Goal: Check status

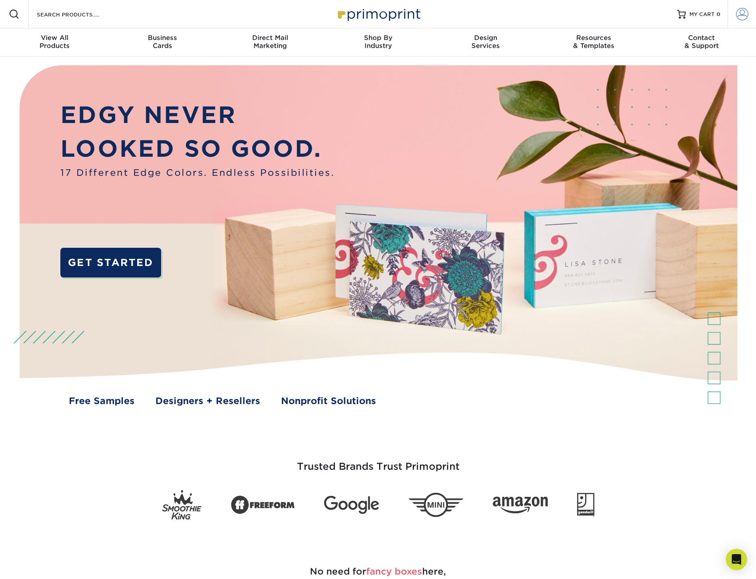
click at [740, 17] on span at bounding box center [742, 14] width 12 height 12
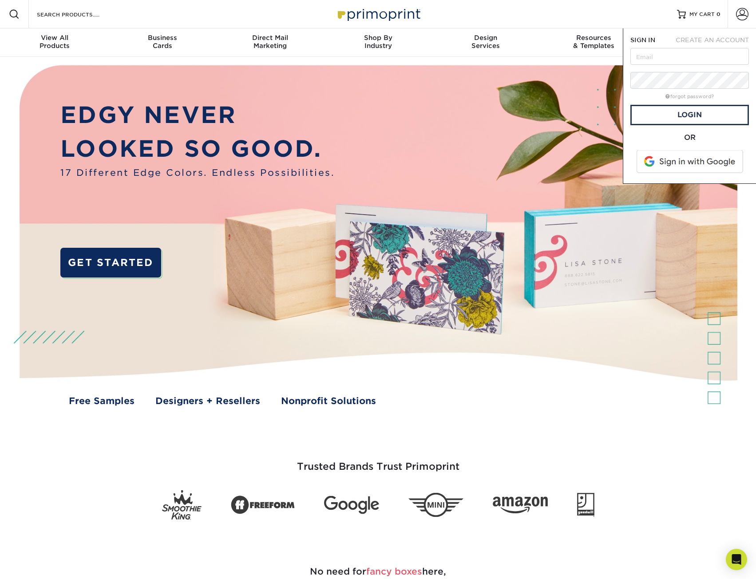
type input "[EMAIL_ADDRESS][DOMAIN_NAME]"
click at [701, 113] on link "Login" at bounding box center [689, 115] width 118 height 20
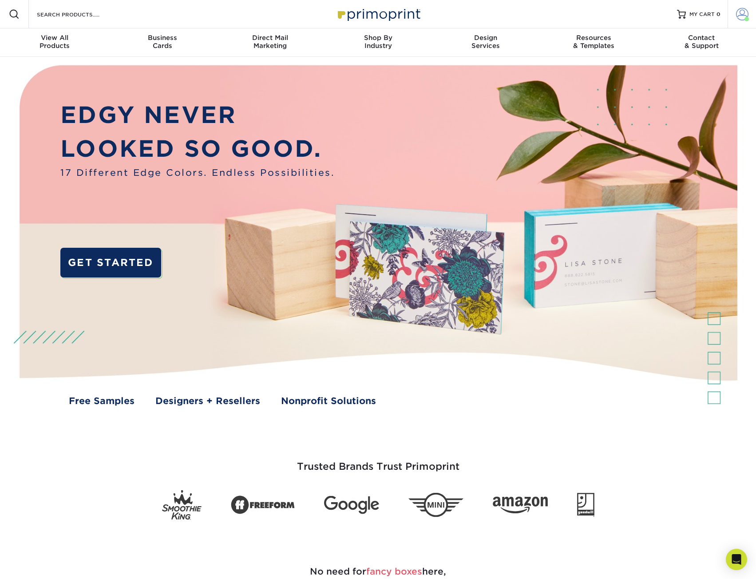
click at [740, 19] on span at bounding box center [742, 14] width 12 height 12
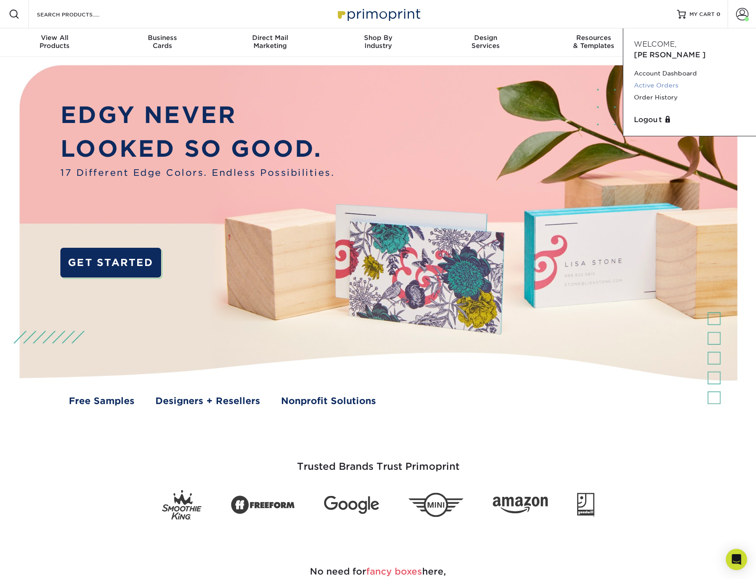
click at [643, 79] on link "Active Orders" at bounding box center [689, 85] width 111 height 12
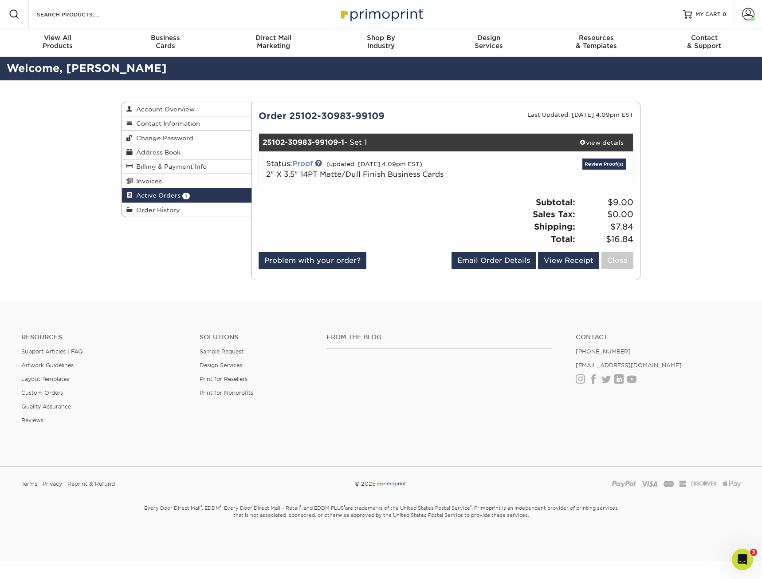
click at [308, 163] on link "Proof" at bounding box center [302, 163] width 20 height 8
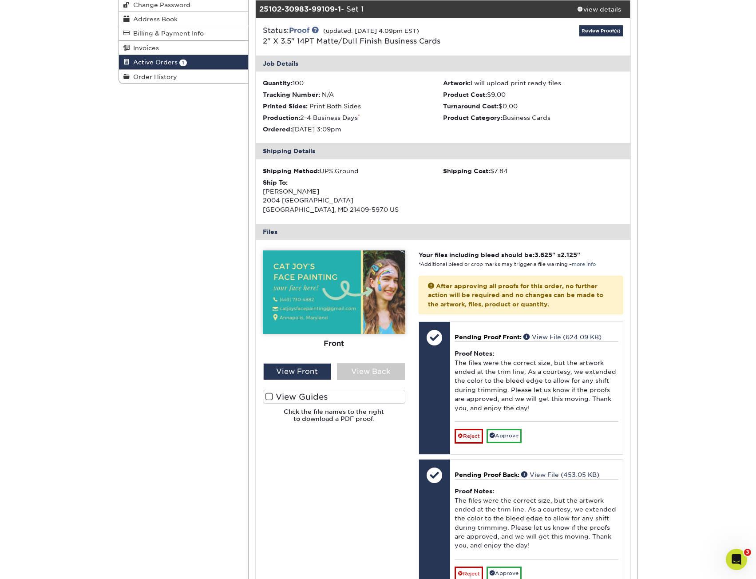
scroll to position [177, 0]
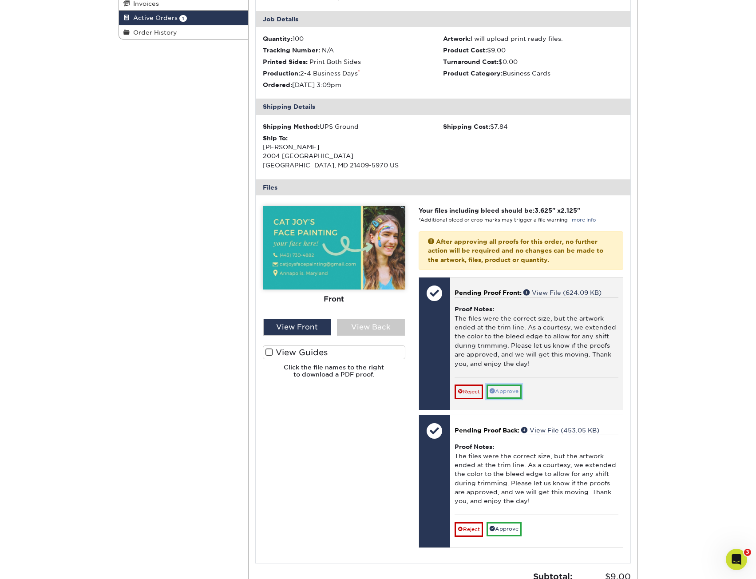
click at [517, 391] on link "Approve" at bounding box center [503, 391] width 35 height 14
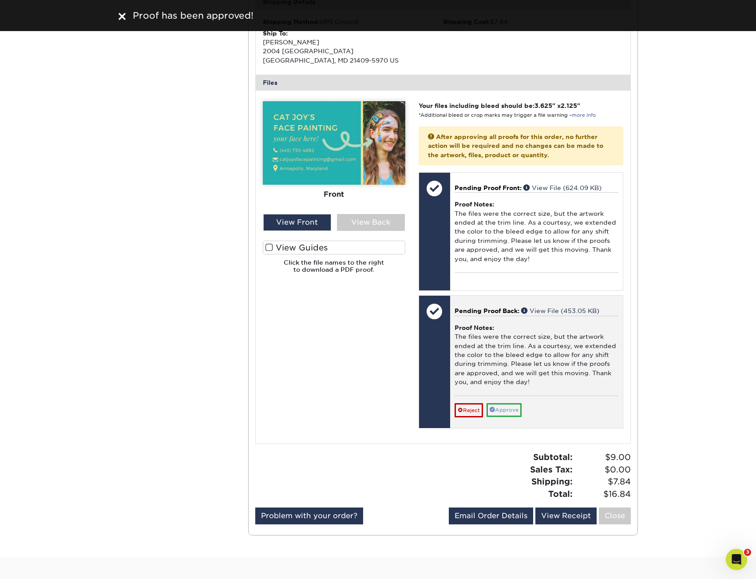
scroll to position [266, 0]
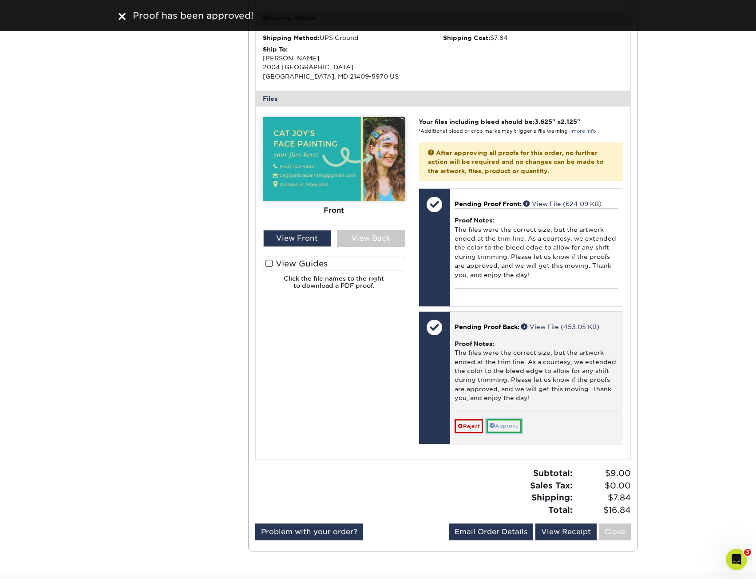
click at [509, 423] on link "Approve" at bounding box center [503, 426] width 35 height 14
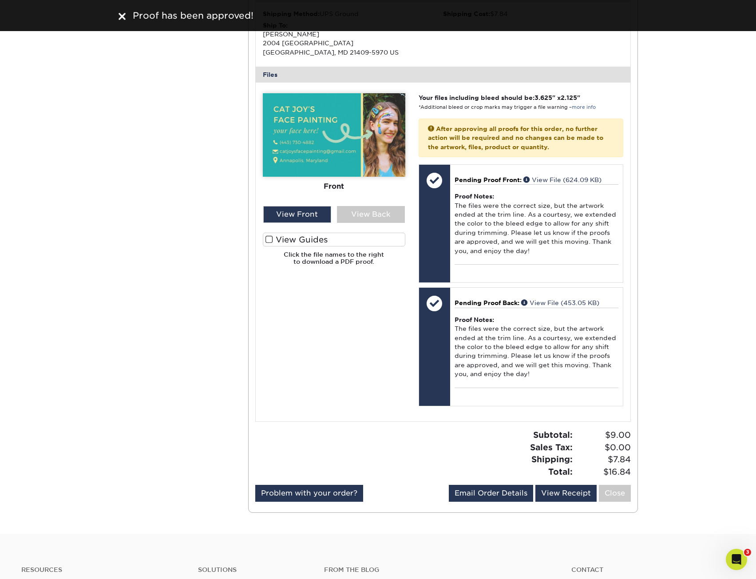
scroll to position [311, 0]
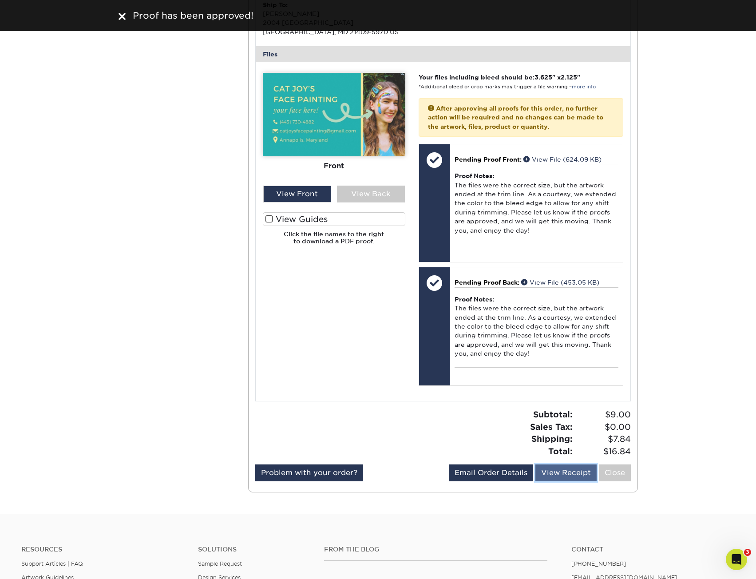
click at [565, 471] on link "View Receipt" at bounding box center [565, 472] width 61 height 17
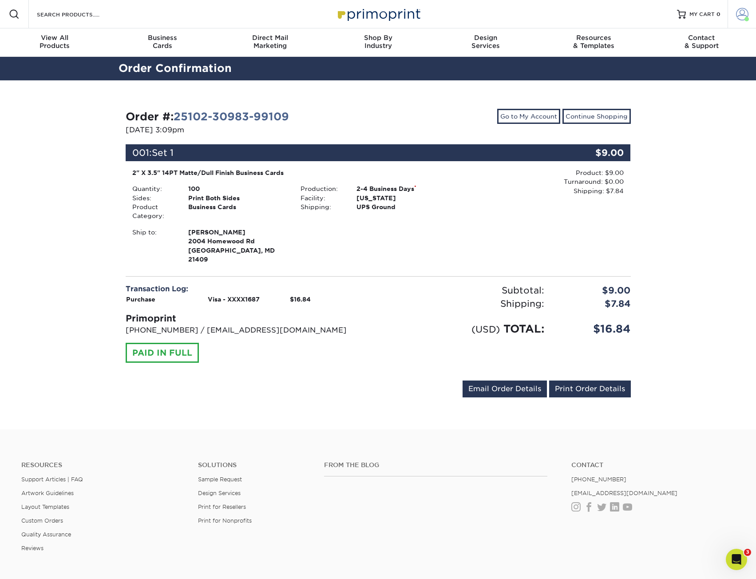
click at [744, 19] on span at bounding box center [746, 19] width 4 height 4
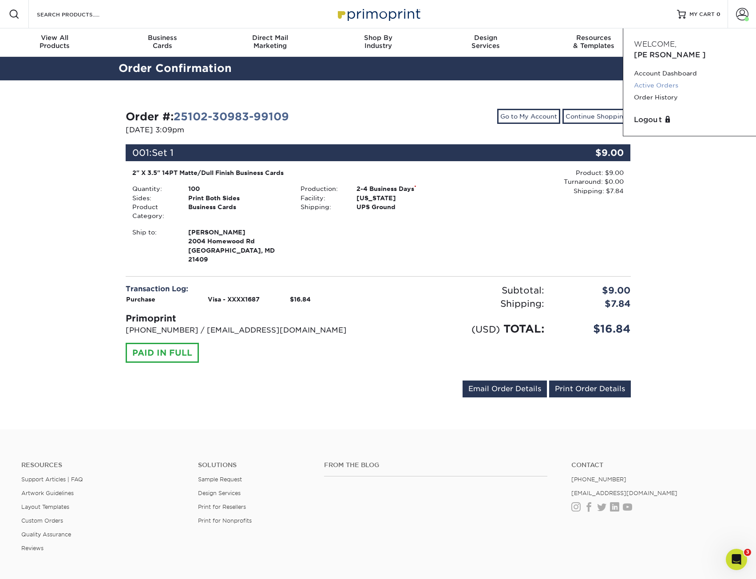
click at [656, 79] on link "Active Orders" at bounding box center [689, 85] width 111 height 12
